Goal: Browse casually

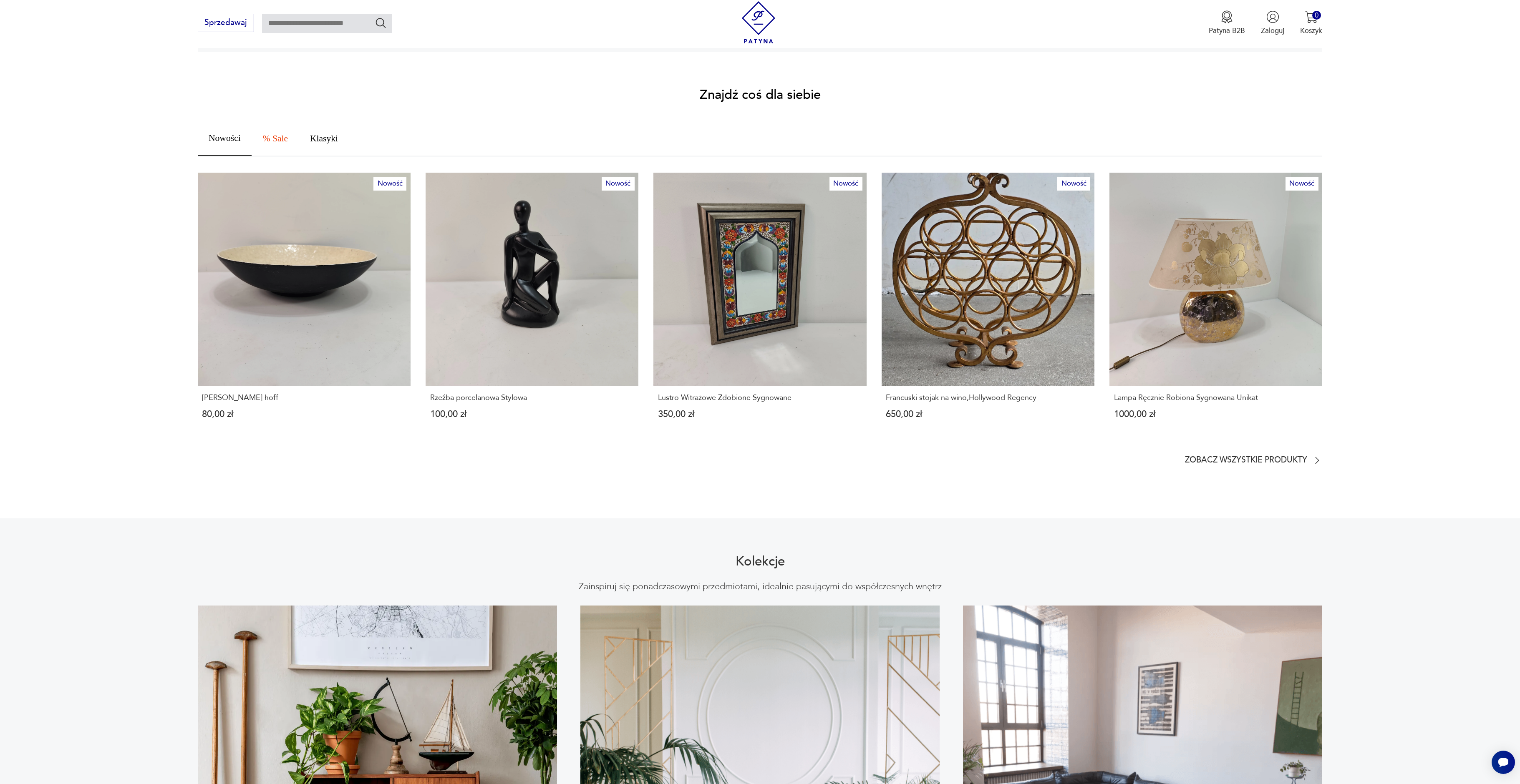
scroll to position [429, 0]
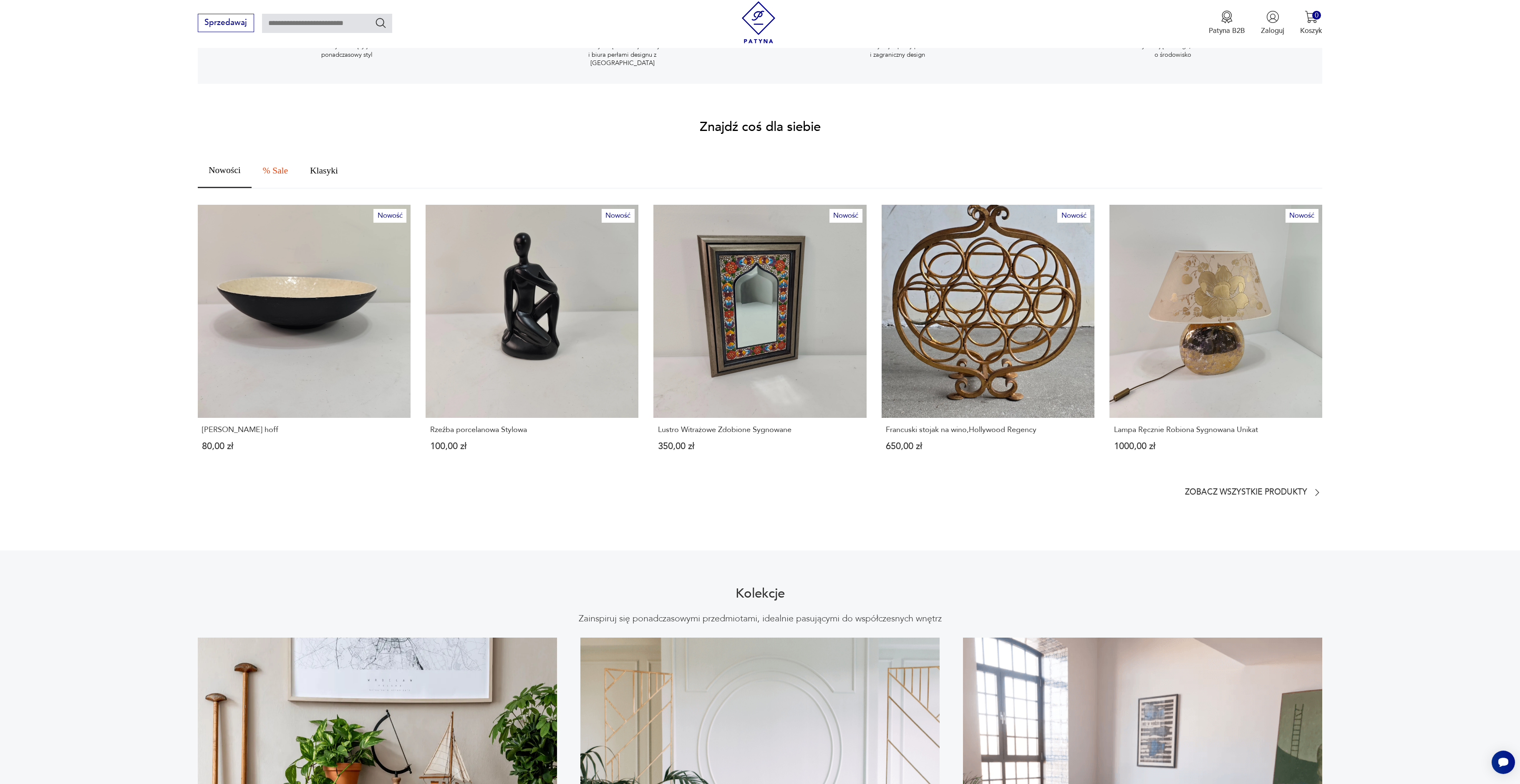
click at [224, 166] on span "Nowości" at bounding box center [225, 170] width 32 height 9
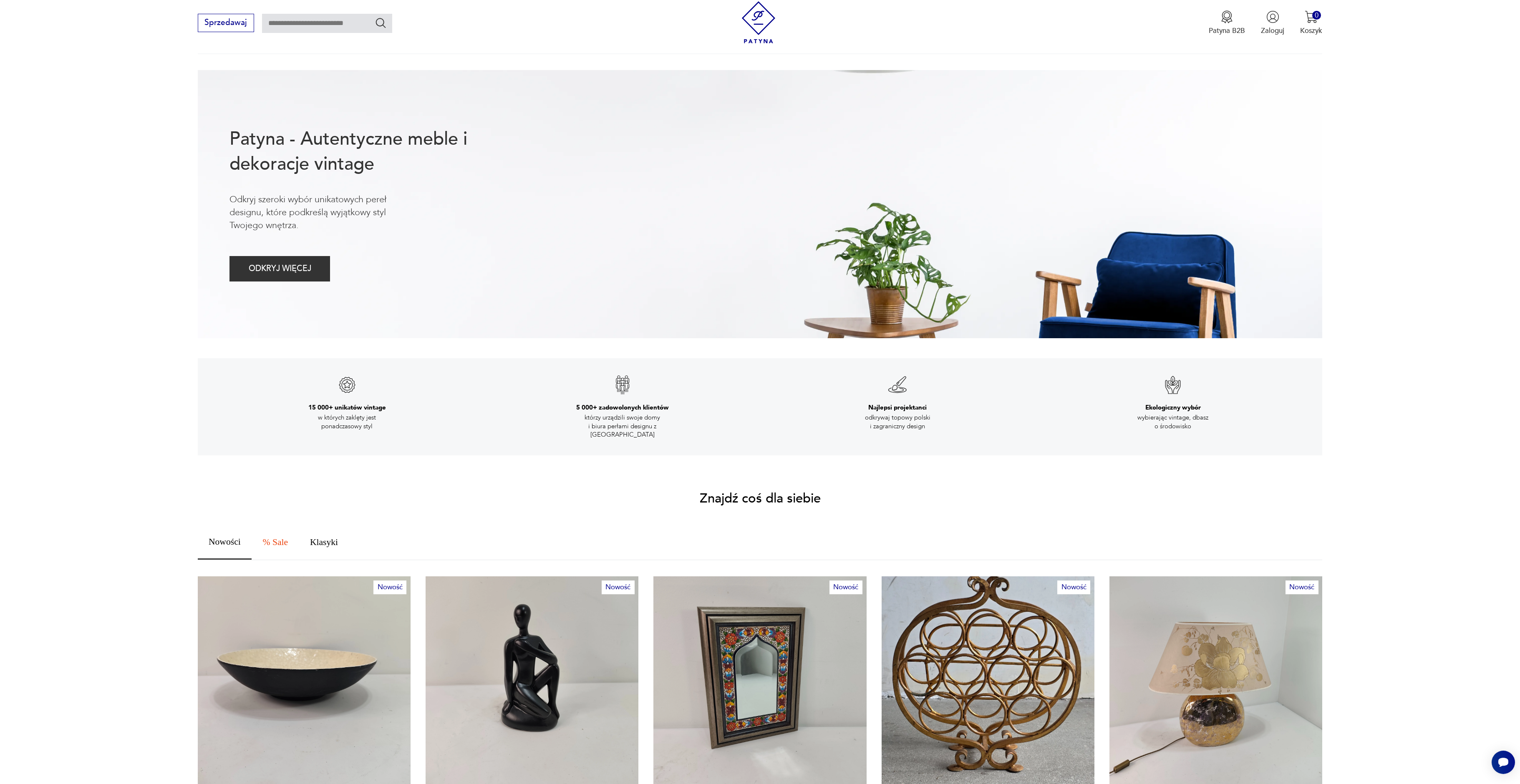
scroll to position [0, 0]
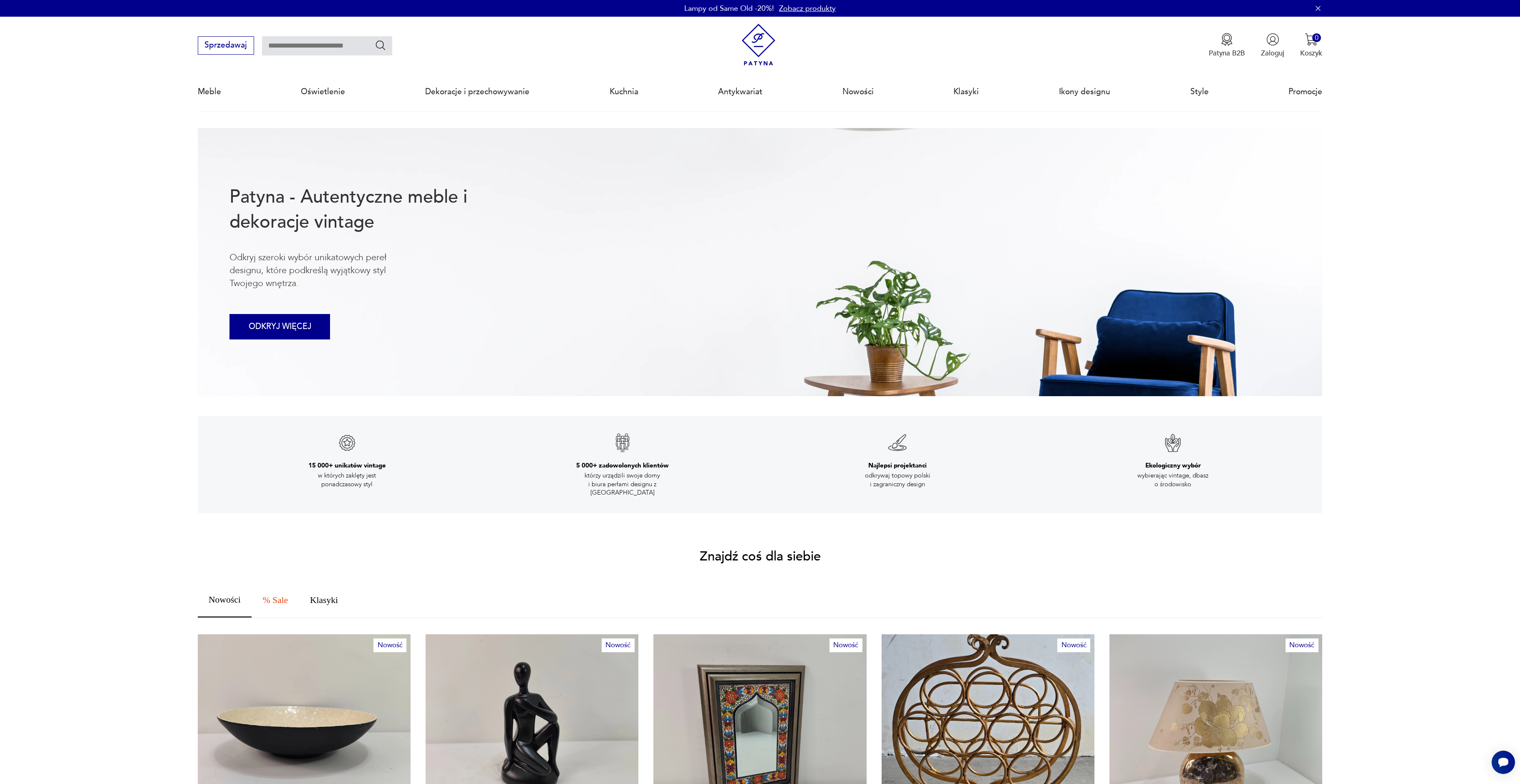
click at [281, 326] on button "ODKRYJ WIĘCEJ" at bounding box center [280, 326] width 100 height 25
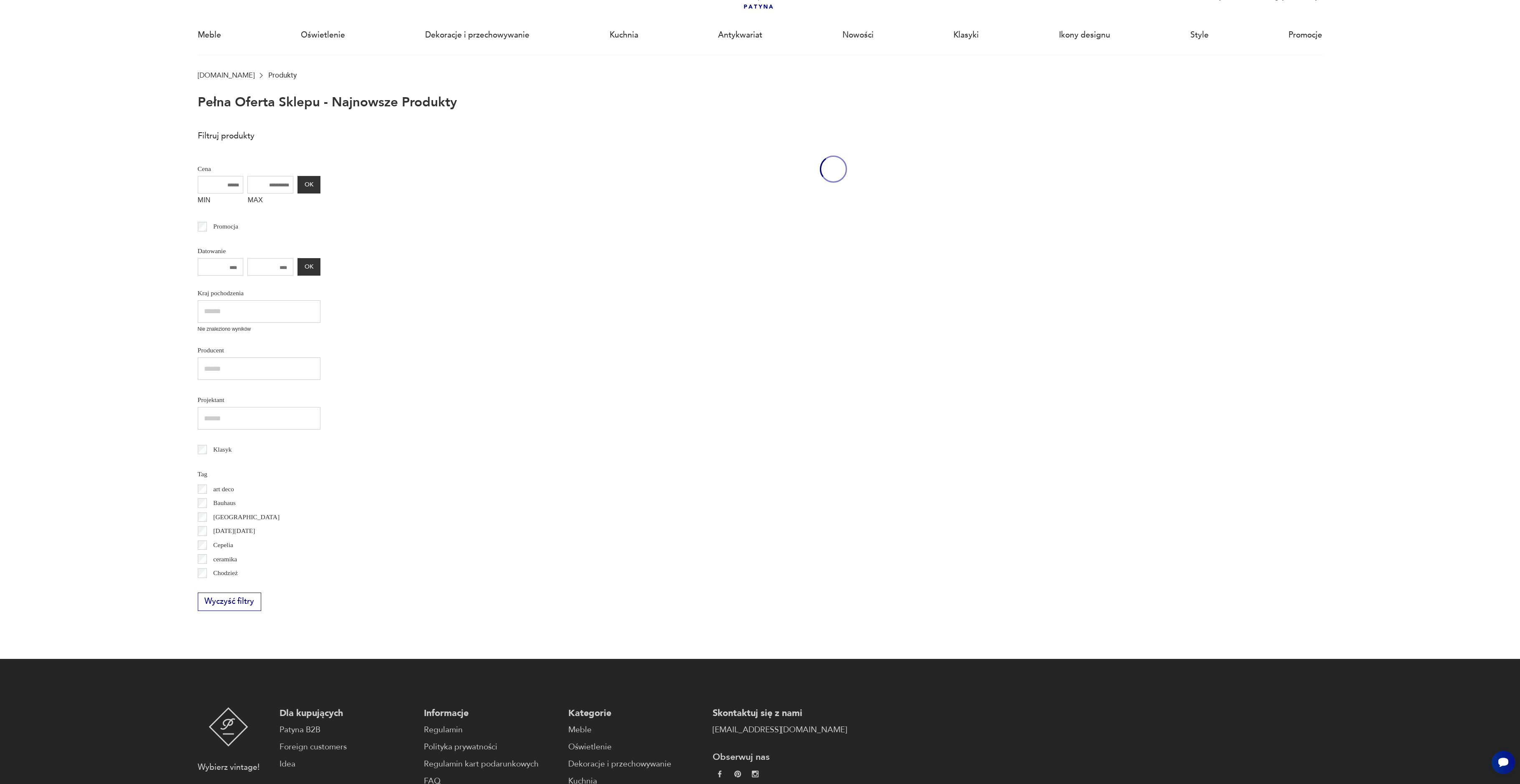
scroll to position [57, 0]
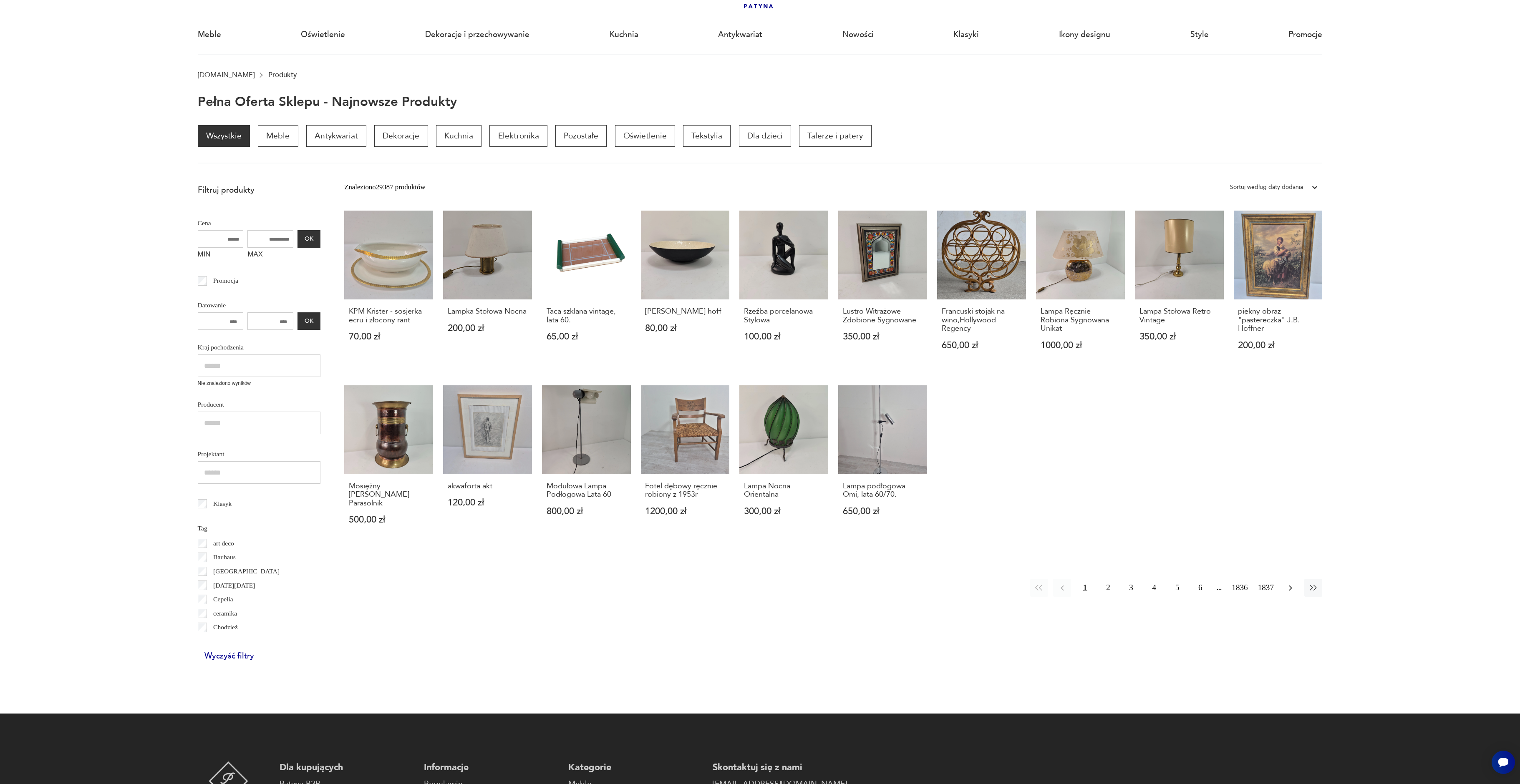
click at [1292, 583] on icon "button" at bounding box center [1290, 588] width 10 height 10
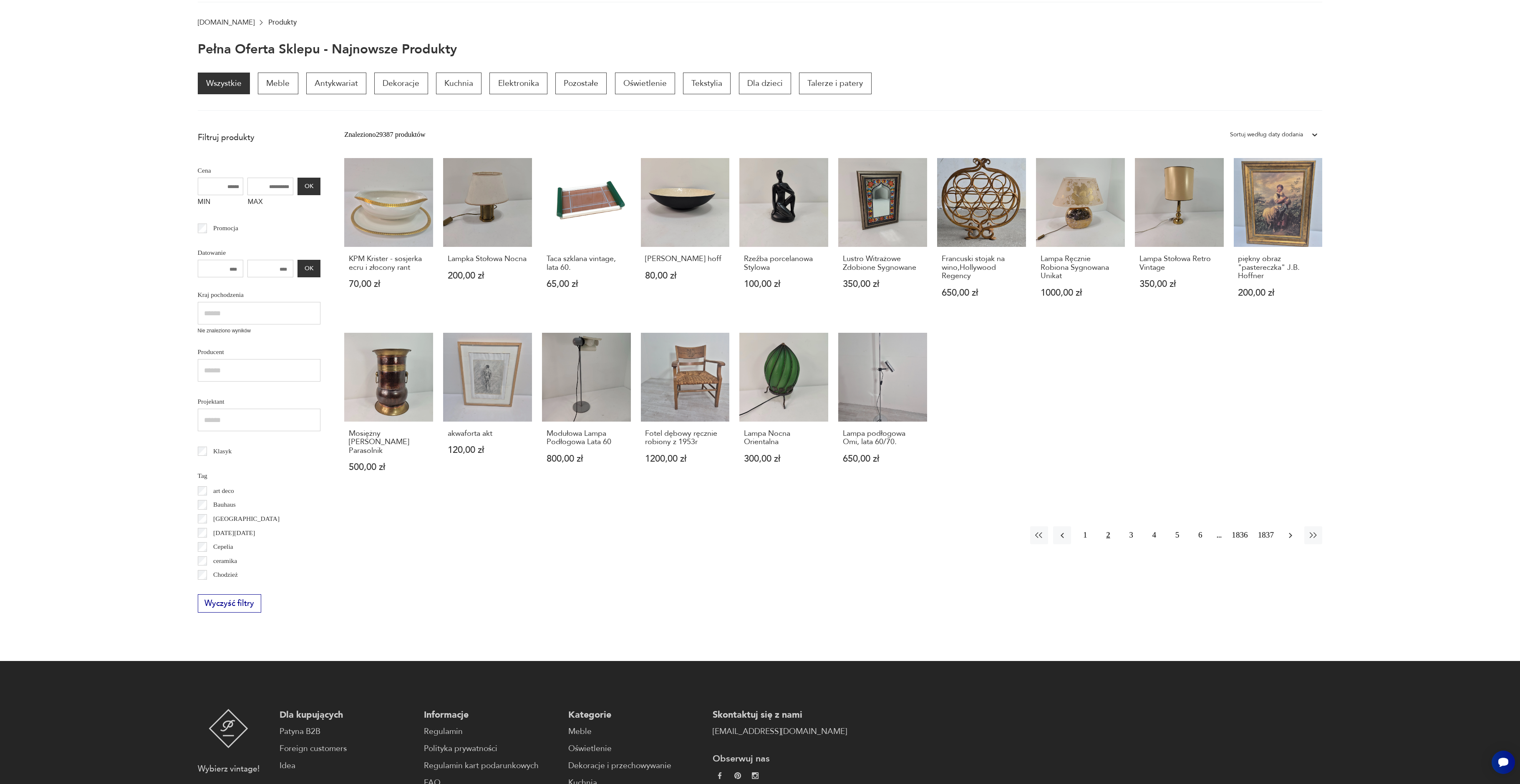
scroll to position [112, 0]
